Goal: Find contact information: Find contact information

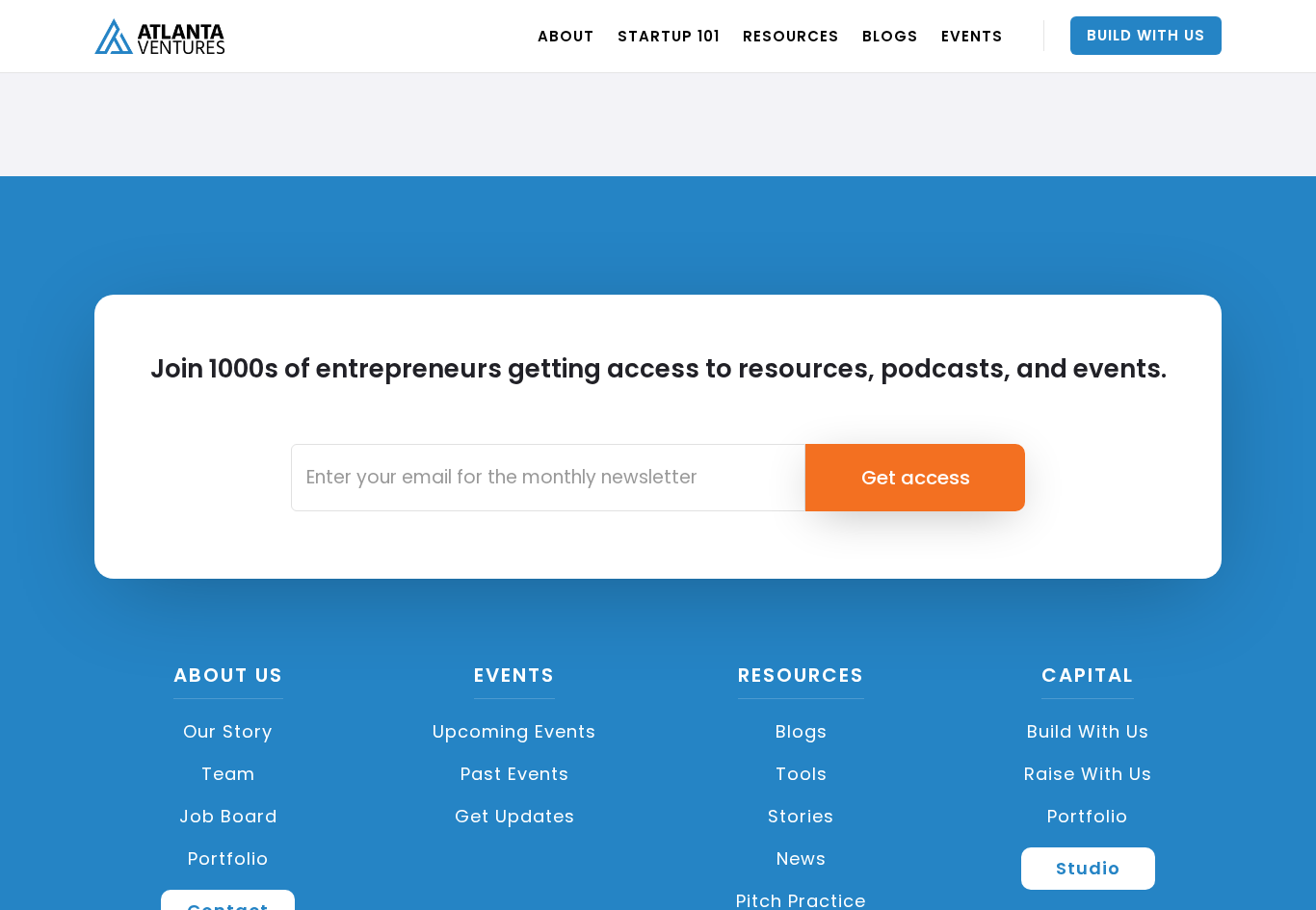
scroll to position [4350, 0]
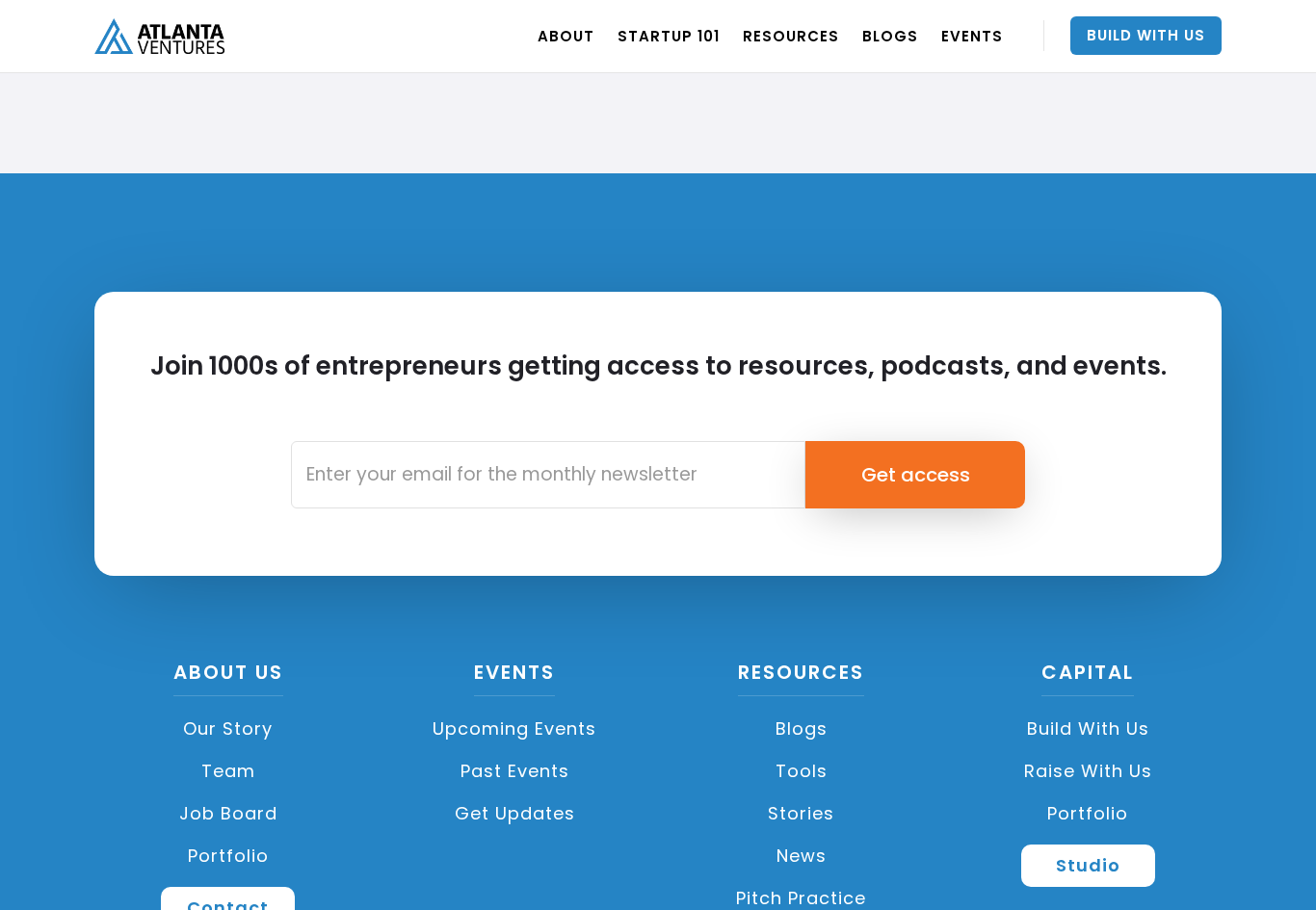
click at [235, 787] on link "Team" at bounding box center [228, 771] width 268 height 43
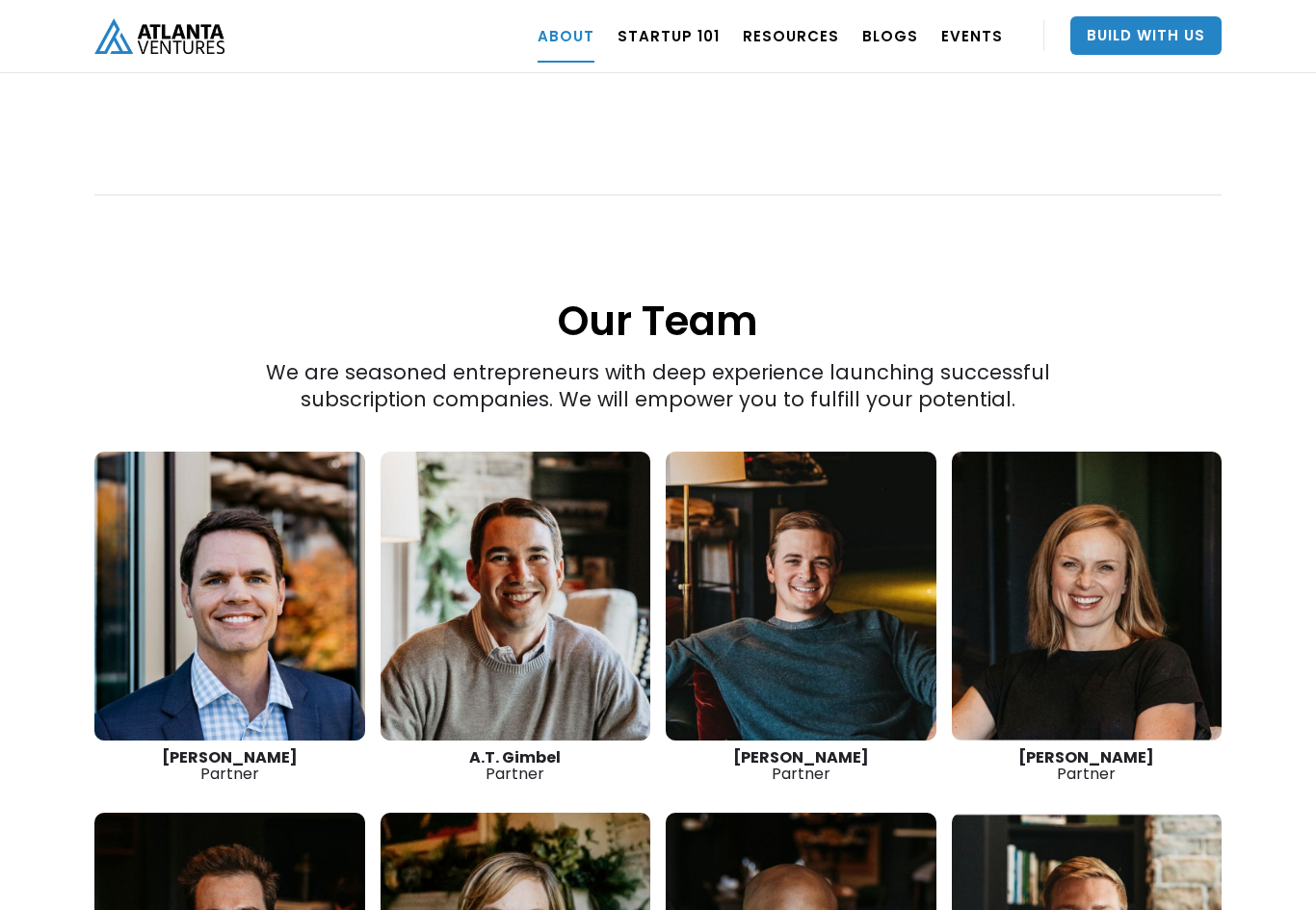
scroll to position [2442, 0]
click at [156, 509] on link at bounding box center [230, 596] width 271 height 289
click at [791, 650] on link at bounding box center [802, 596] width 271 height 289
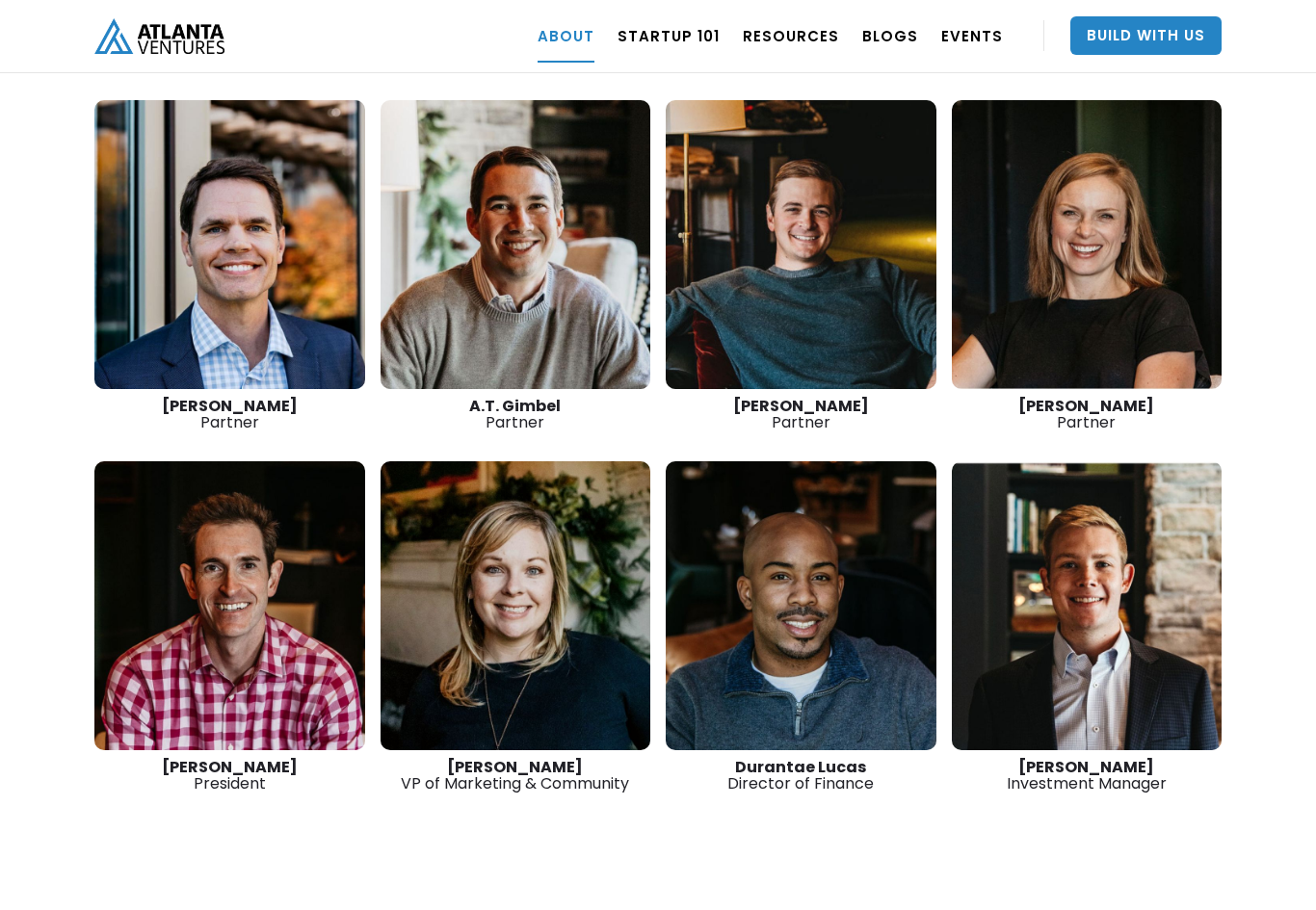
scroll to position [2792, 0]
